Goal: Find specific page/section: Find specific page/section

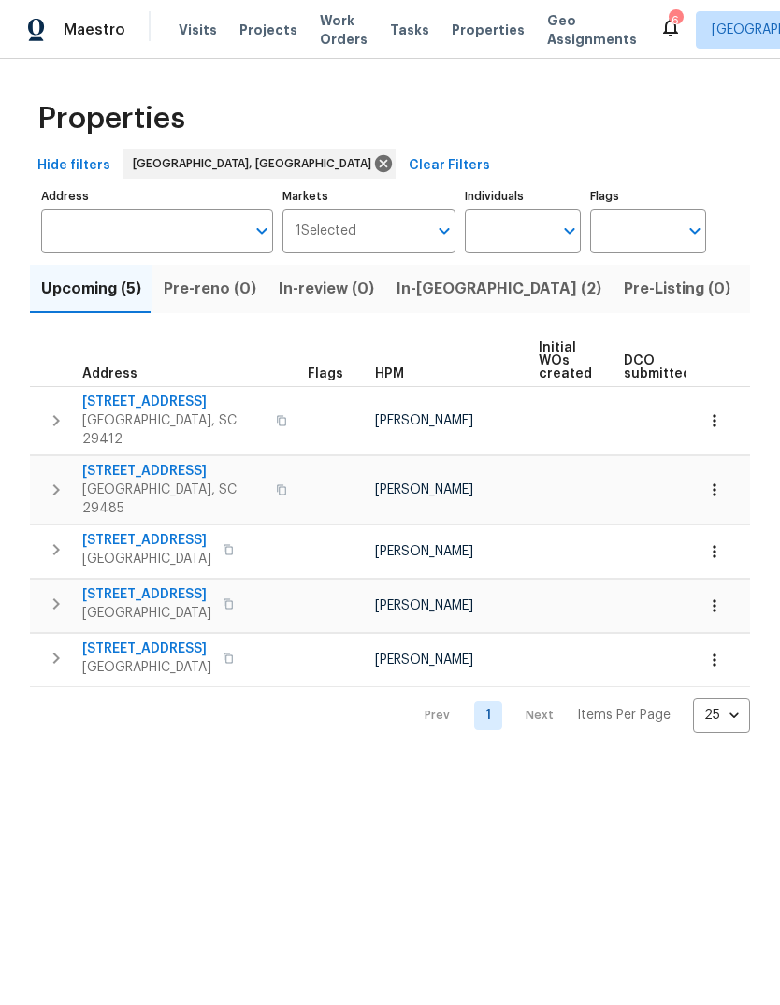
click at [446, 288] on span "In-[GEOGRAPHIC_DATA] (2)" at bounding box center [498, 289] width 205 height 26
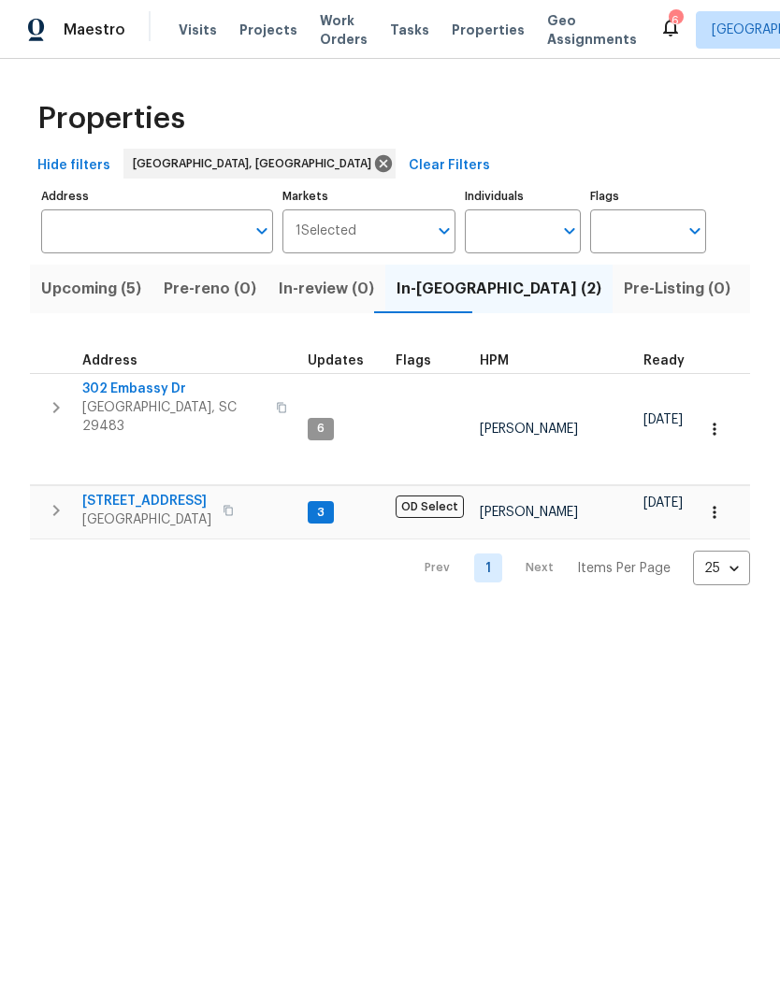
click at [158, 386] on span "302 Embassy Dr" at bounding box center [173, 388] width 182 height 19
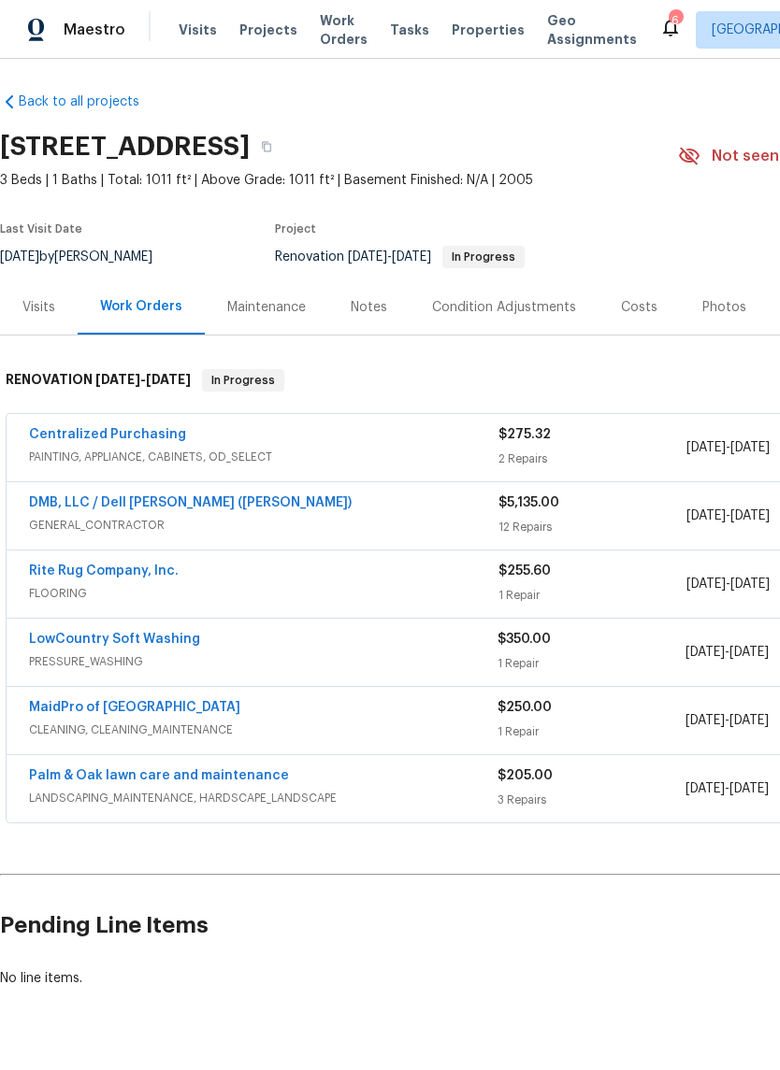
scroll to position [2, 0]
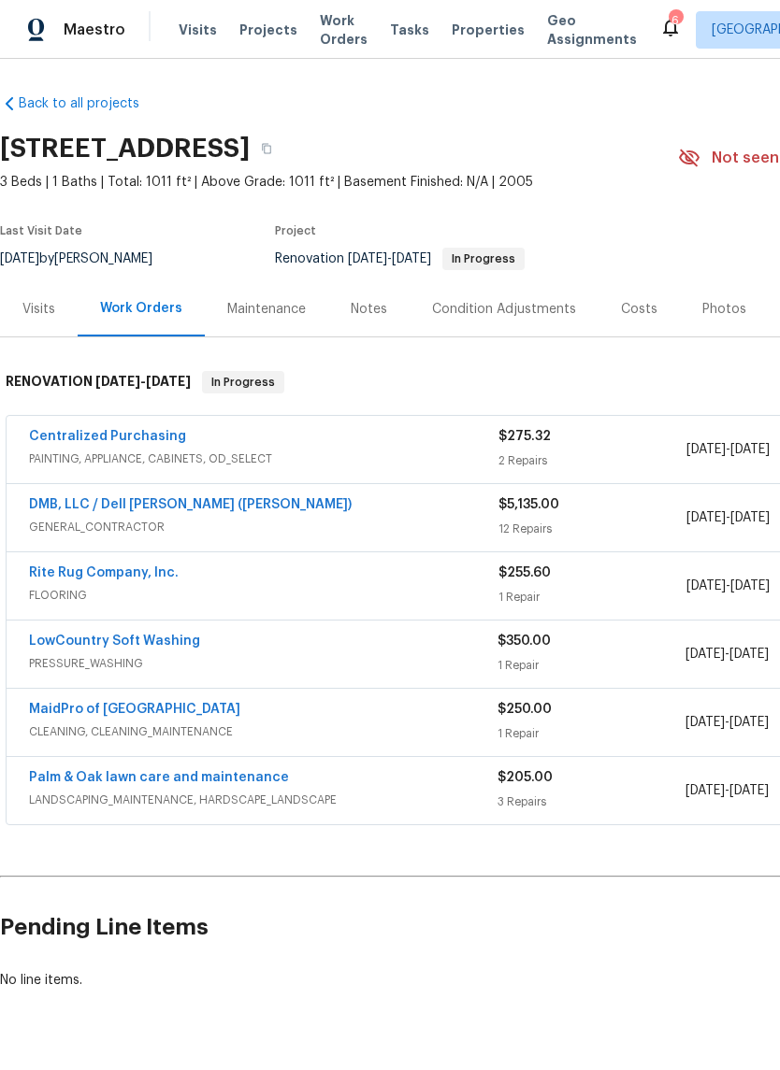
click at [192, 506] on link "DMB, LLC / Dell [PERSON_NAME] ([PERSON_NAME])" at bounding box center [190, 504] width 322 height 13
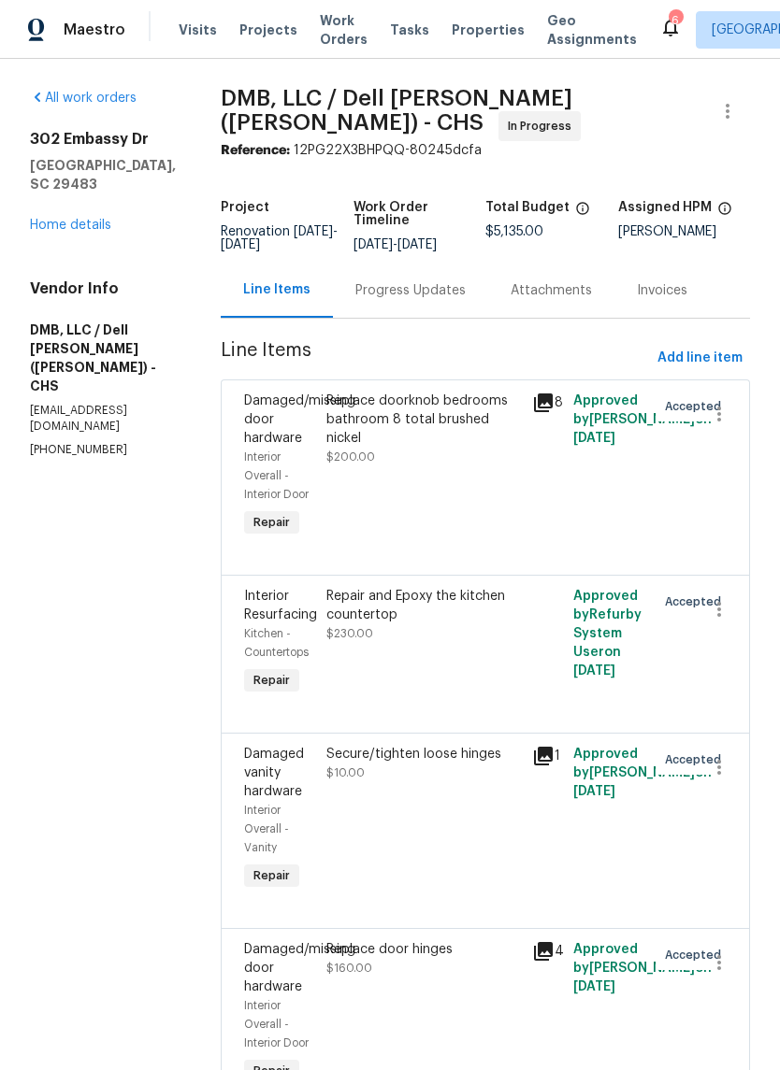
click at [89, 230] on link "Home details" at bounding box center [70, 225] width 81 height 13
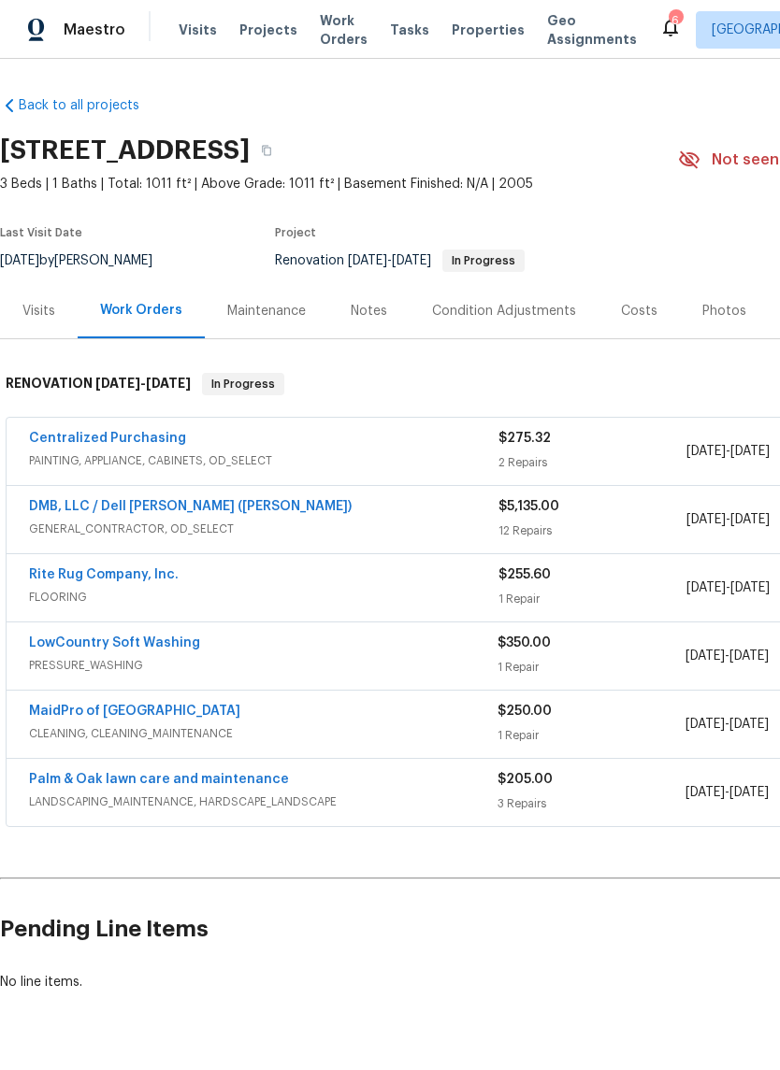
click at [461, 35] on span "Properties" at bounding box center [487, 30] width 73 height 19
